Goal: Navigation & Orientation: Find specific page/section

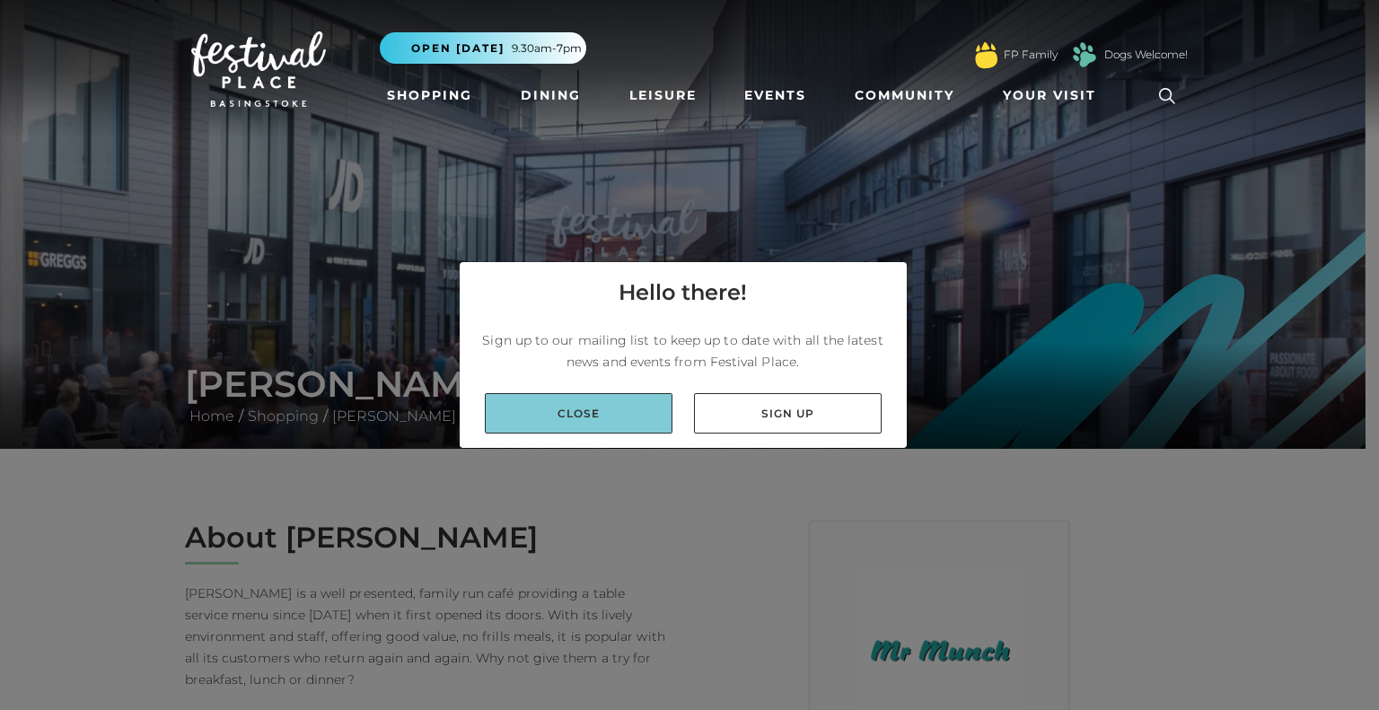
click at [586, 432] on link "Close" at bounding box center [579, 413] width 188 height 40
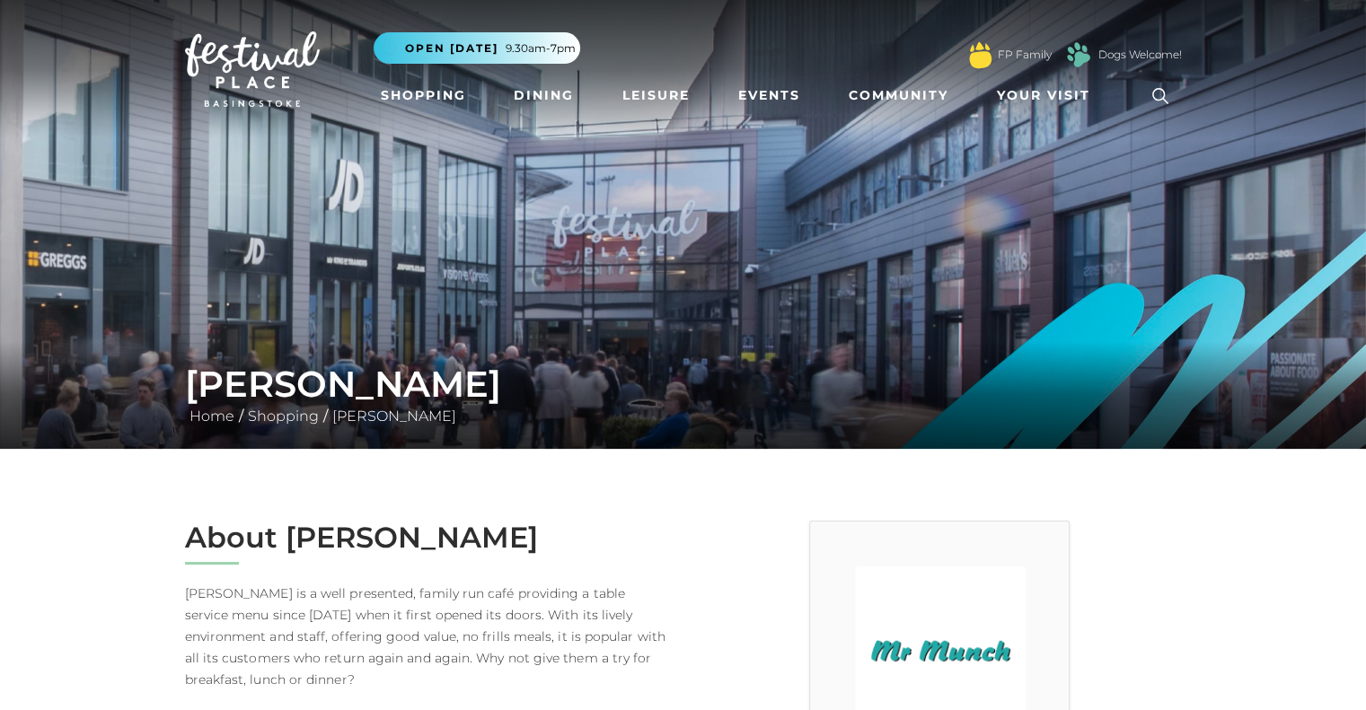
click at [1048, 112] on li "Your Visit Find us Centre Map Parking Customer Services" at bounding box center [1048, 95] width 117 height 41
click at [1009, 95] on span "Your Visit" at bounding box center [1043, 95] width 93 height 19
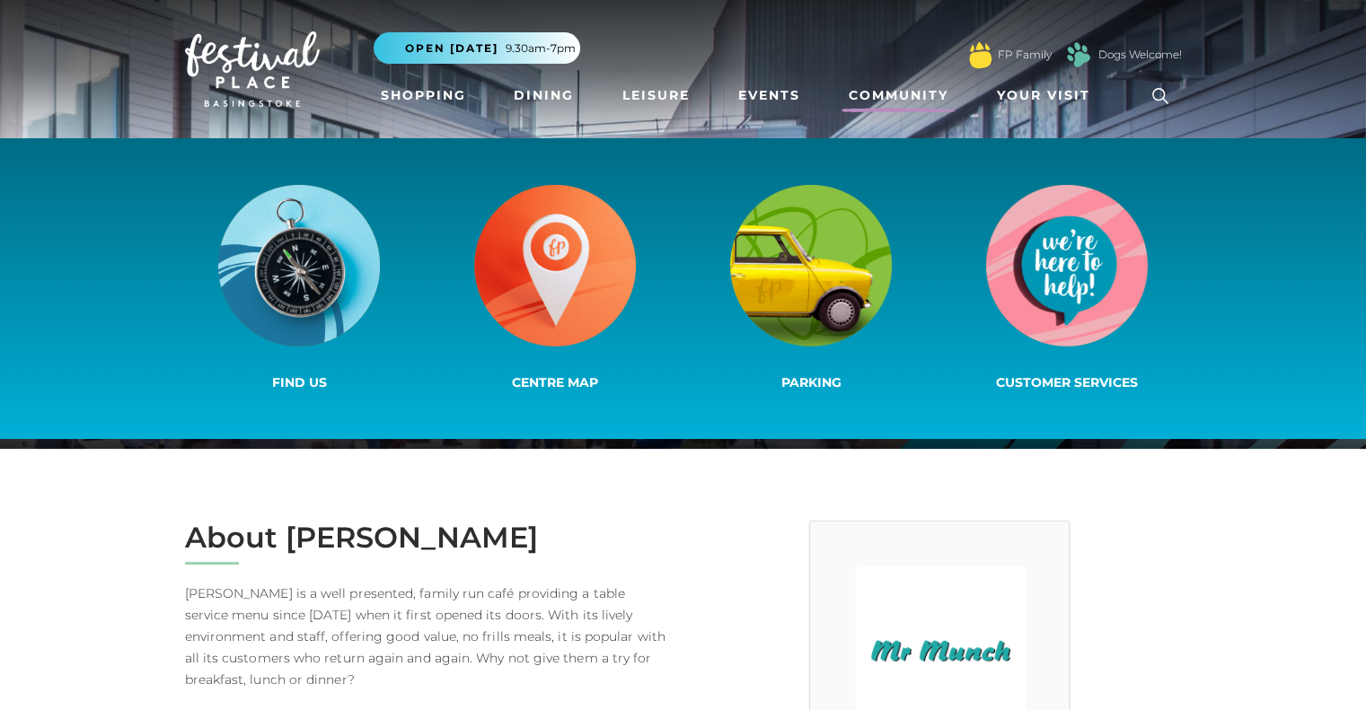
click at [934, 103] on link "Community" at bounding box center [898, 95] width 114 height 33
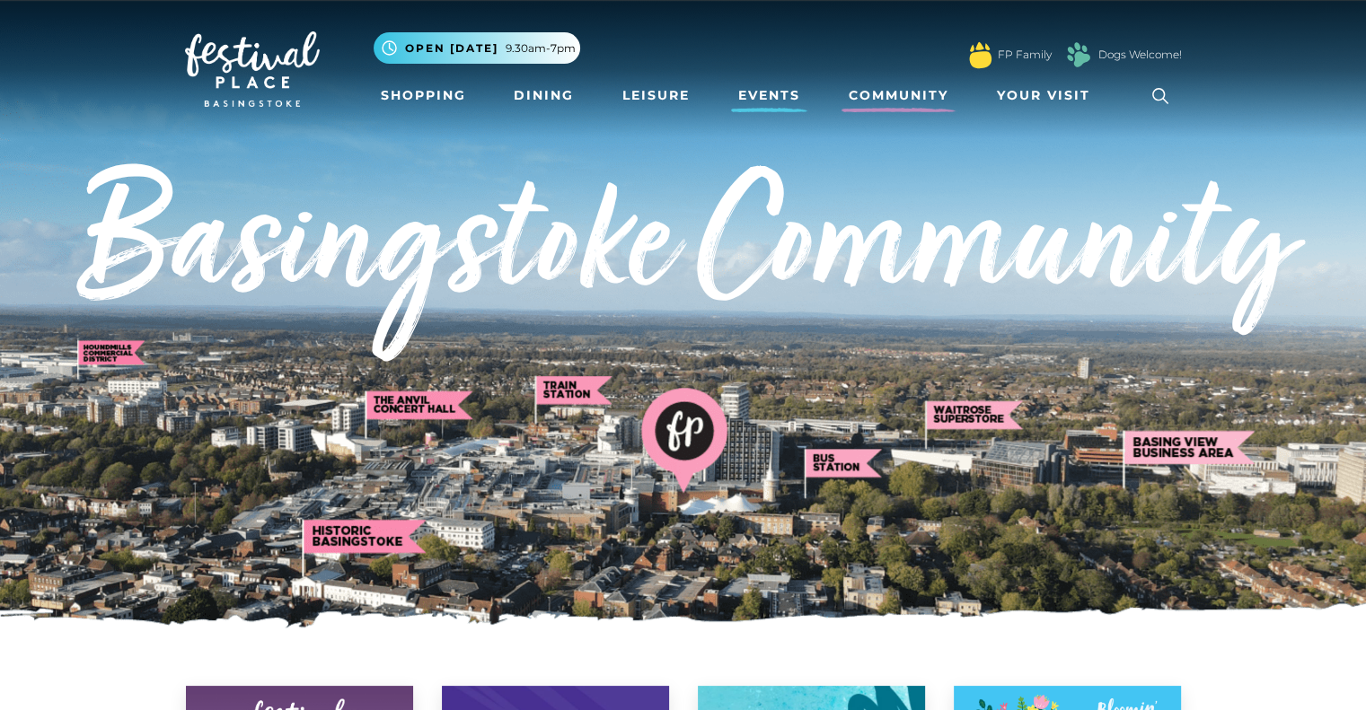
click at [769, 91] on link "Events" at bounding box center [769, 95] width 76 height 33
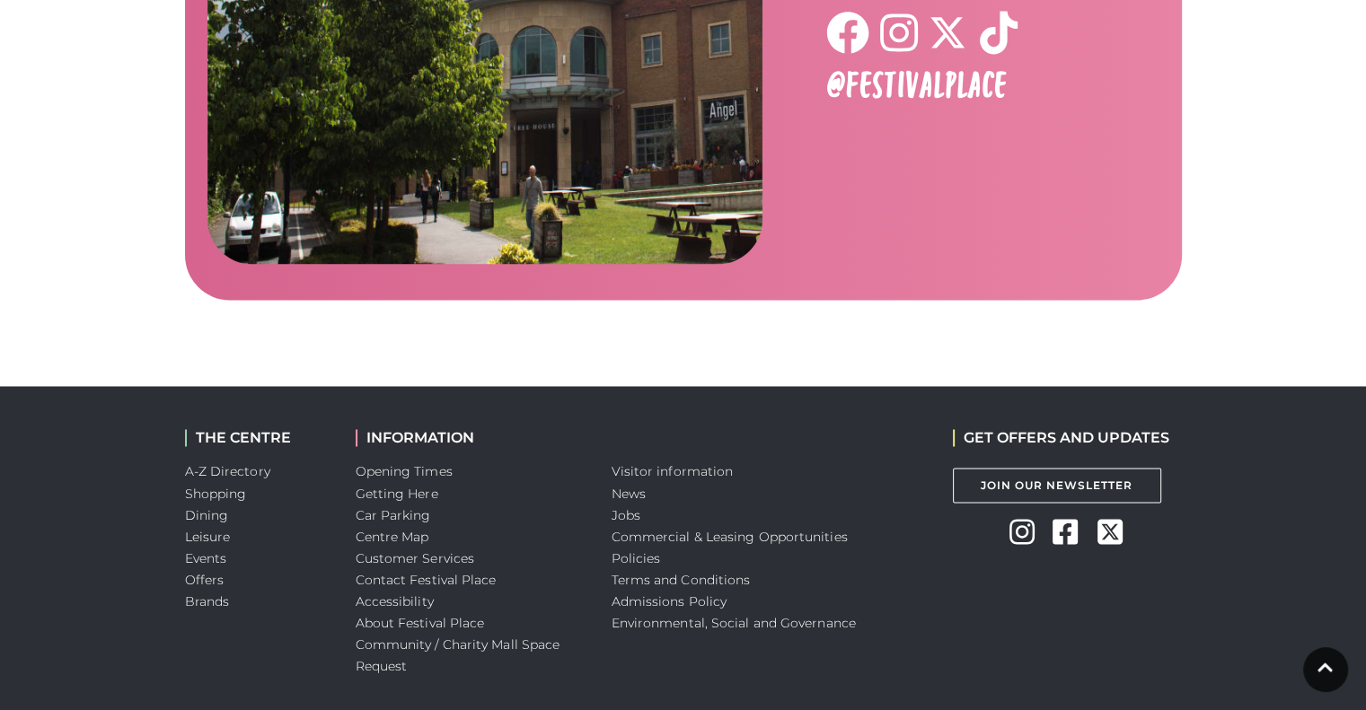
scroll to position [2971, 0]
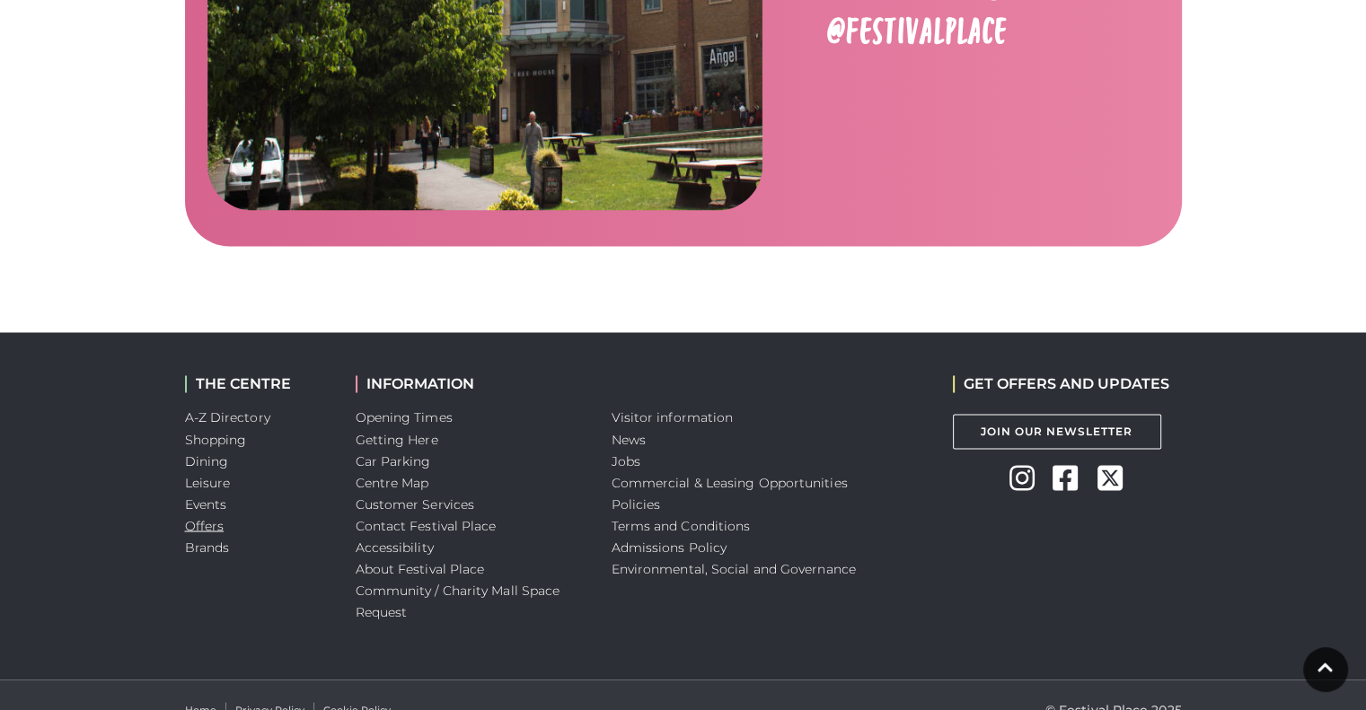
click at [207, 517] on link "Offers" at bounding box center [205, 525] width 40 height 16
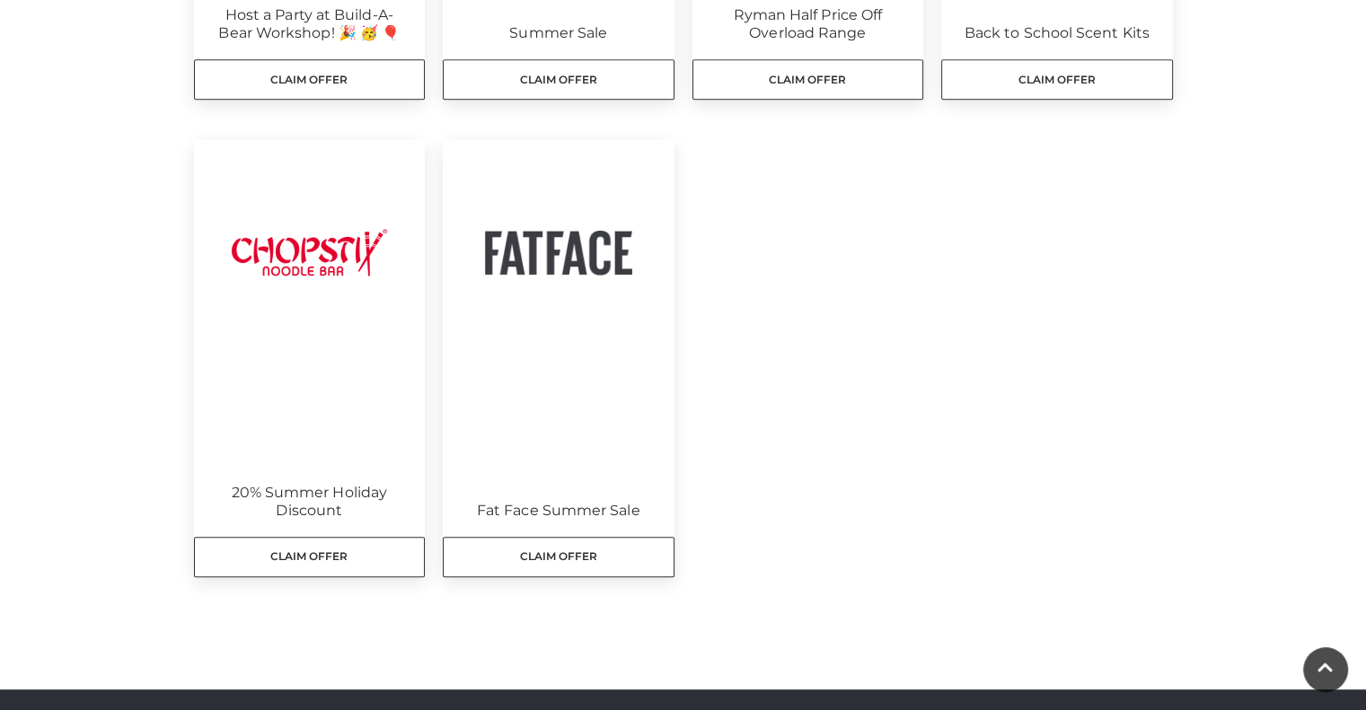
scroll to position [970, 0]
